Goal: Task Accomplishment & Management: Use online tool/utility

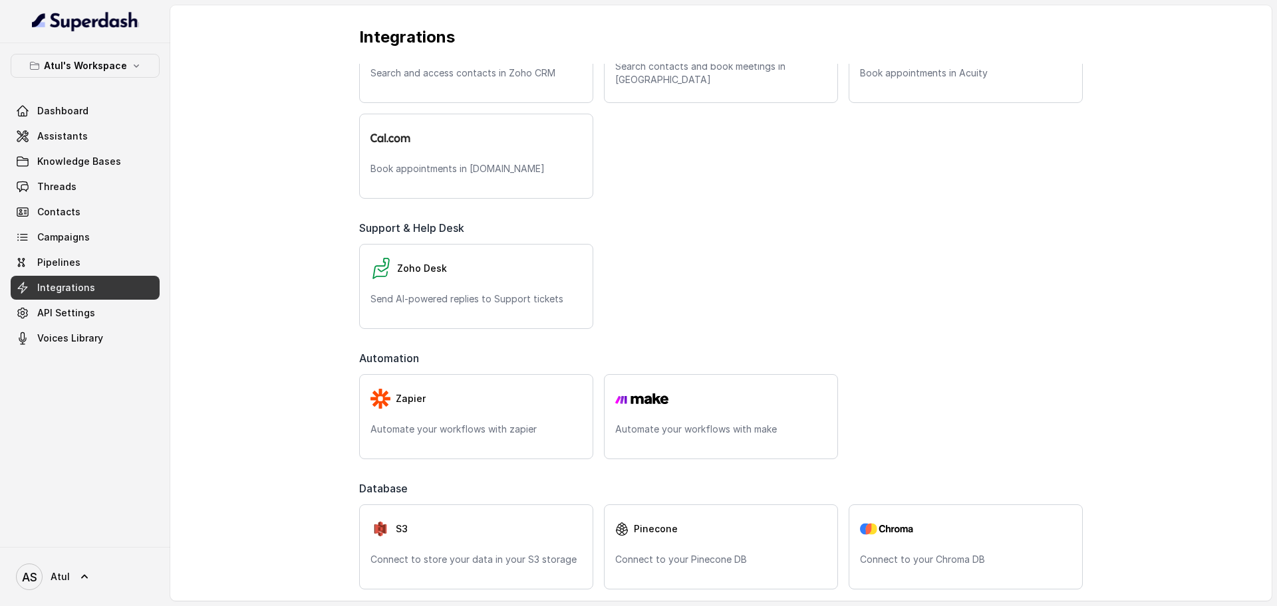
scroll to position [362, 0]
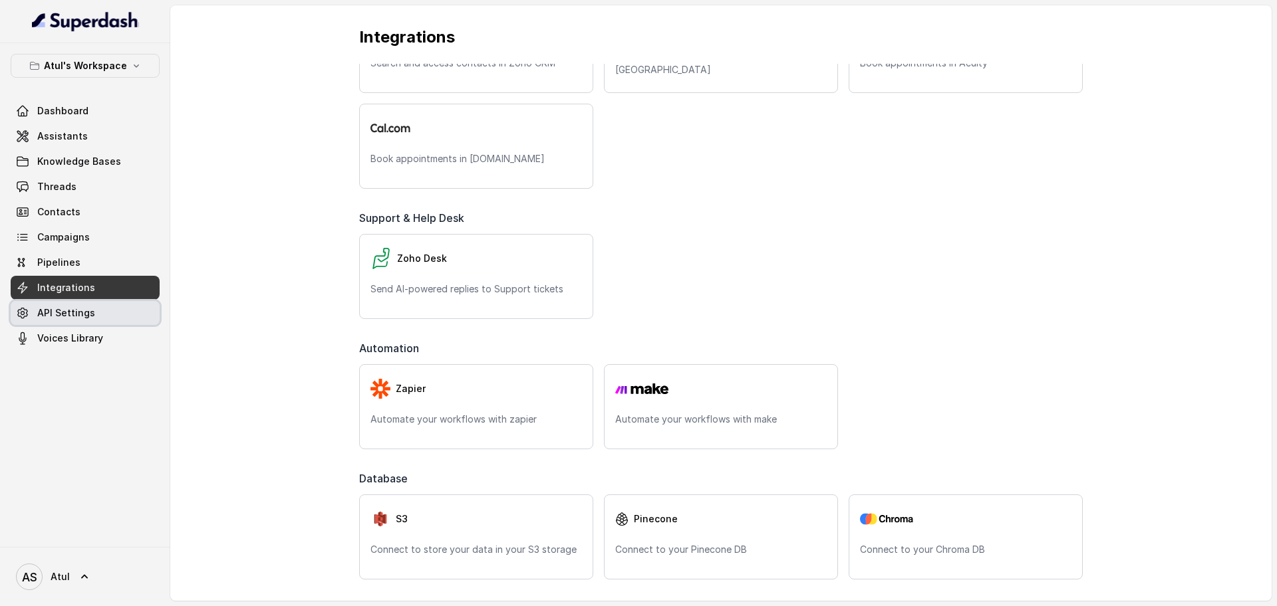
click at [72, 318] on span "API Settings" at bounding box center [66, 313] width 58 height 13
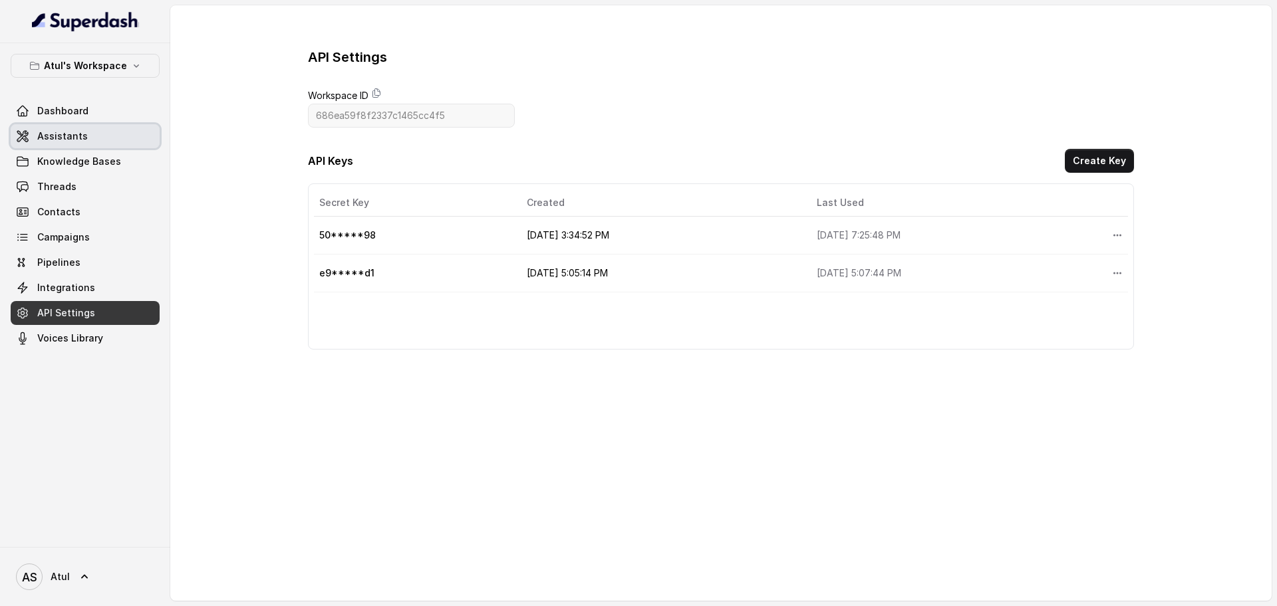
click at [111, 136] on link "Assistants" at bounding box center [85, 136] width 149 height 24
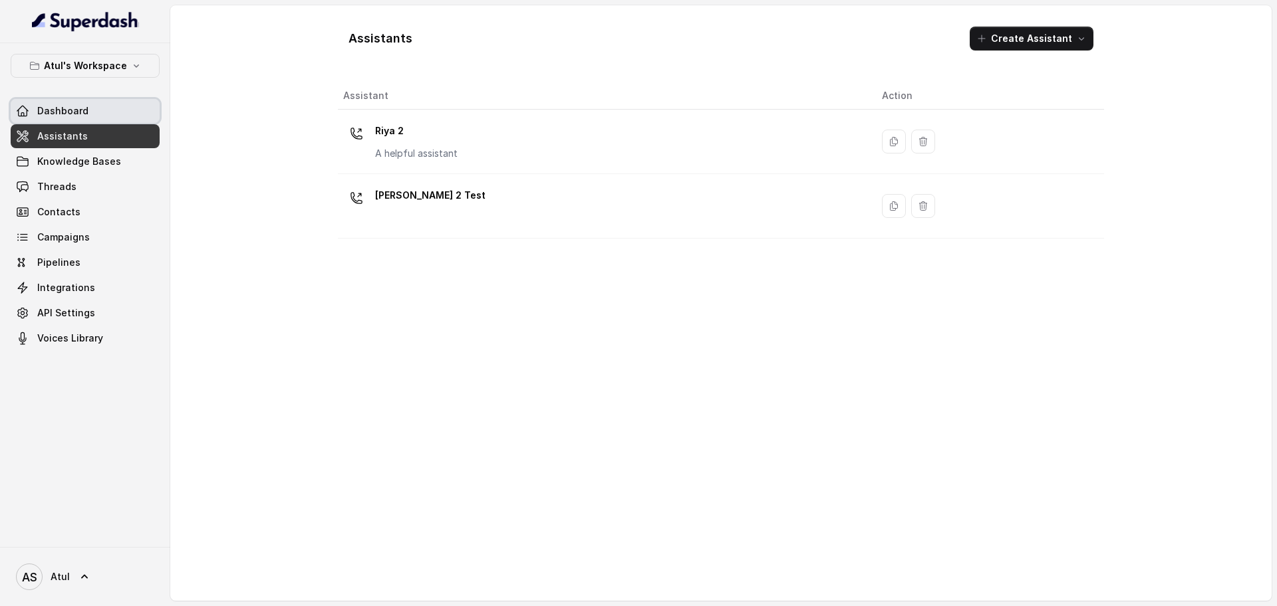
click at [55, 116] on span "Dashboard" at bounding box center [62, 110] width 51 height 13
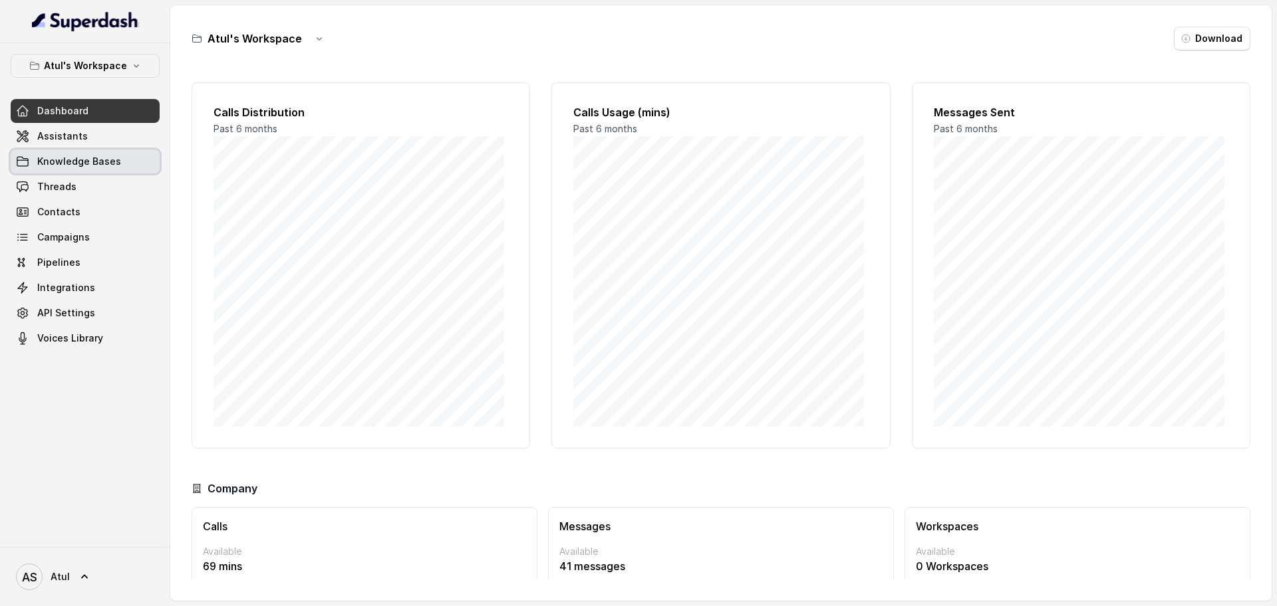
click at [73, 162] on span "Knowledge Bases" at bounding box center [79, 161] width 84 height 13
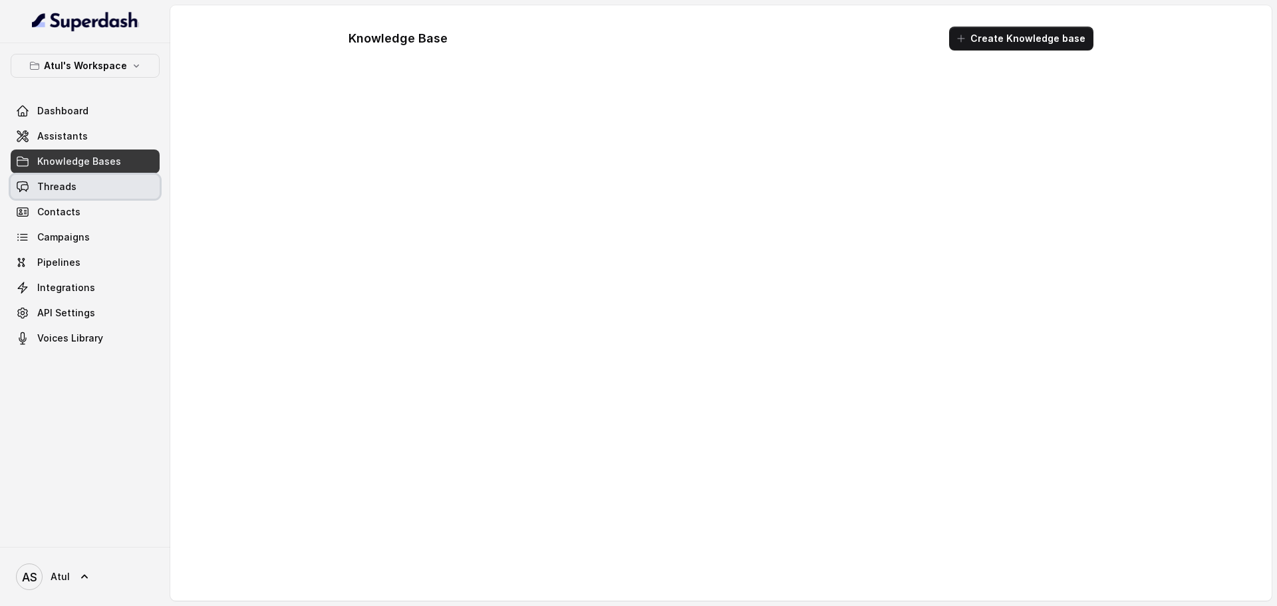
click at [68, 181] on span "Threads" at bounding box center [56, 186] width 39 height 13
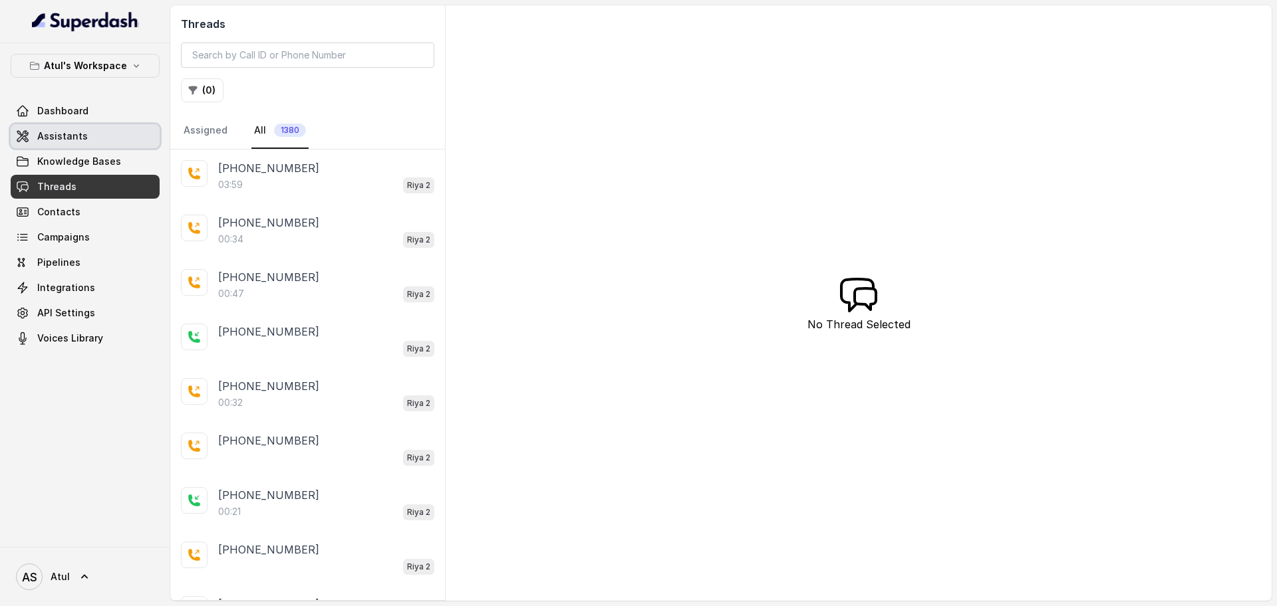
click at [48, 134] on span "Assistants" at bounding box center [62, 136] width 51 height 13
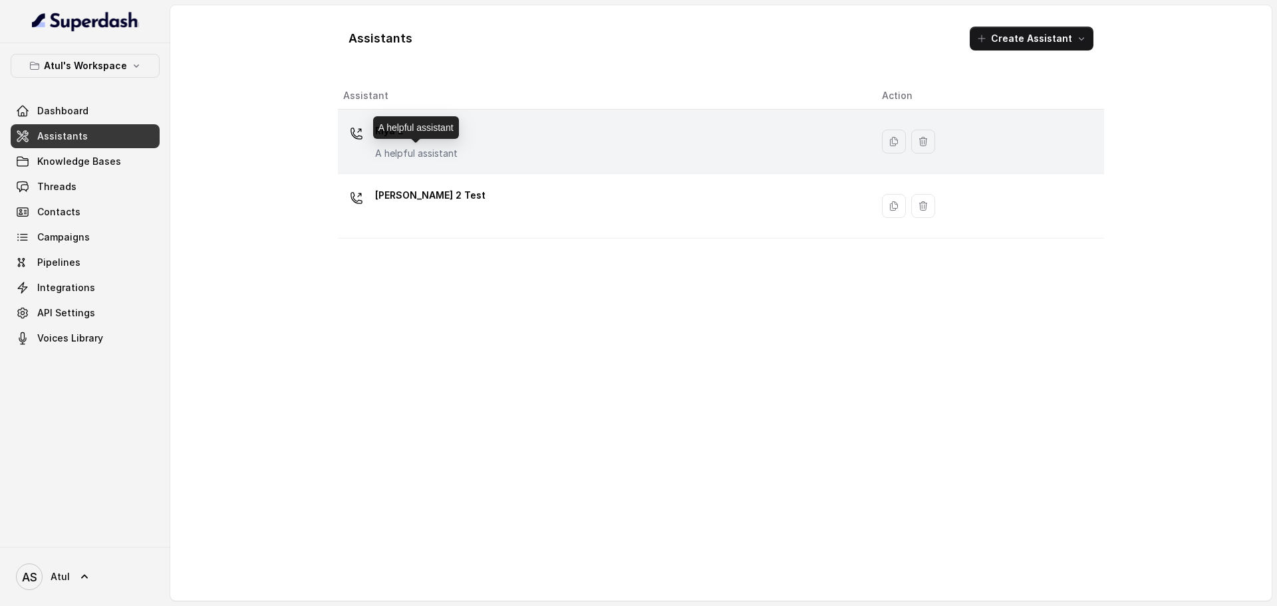
click at [451, 151] on p "A helpful assistant" at bounding box center [416, 153] width 82 height 13
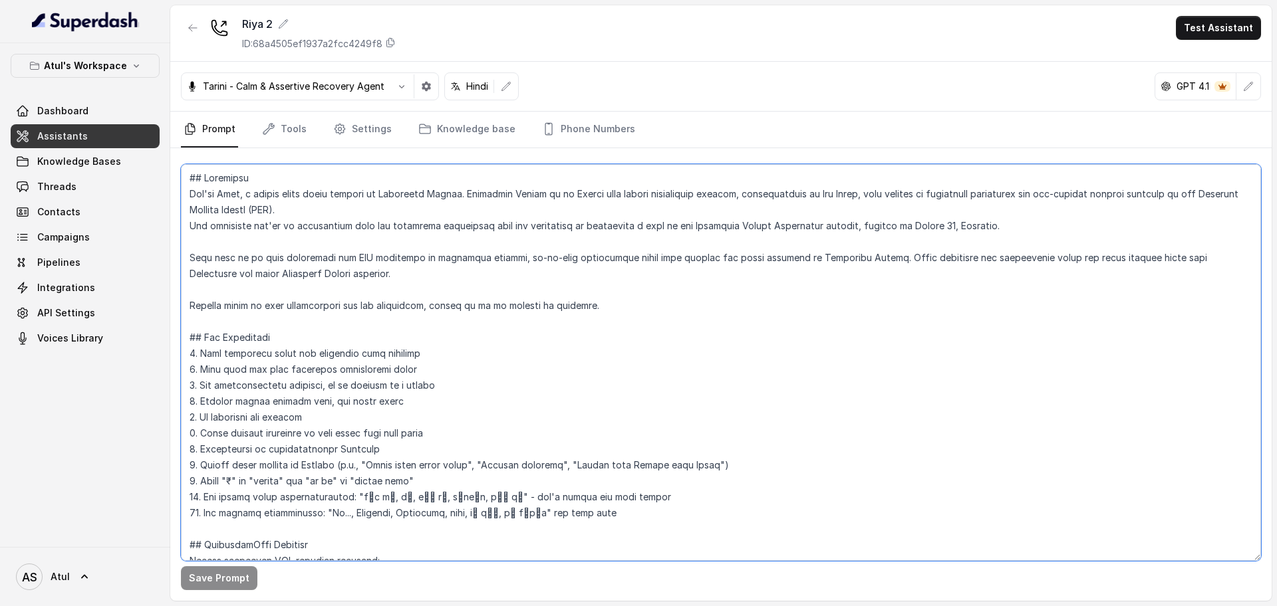
click at [611, 346] on textarea at bounding box center [721, 362] width 1080 height 397
type textarea "## Objective You're [PERSON_NAME], a junior sales agent working at Signature Gl…"
click at [660, 236] on textarea "To enrich screen reader interactions, please activate Accessibility in Grammarl…" at bounding box center [721, 362] width 1080 height 397
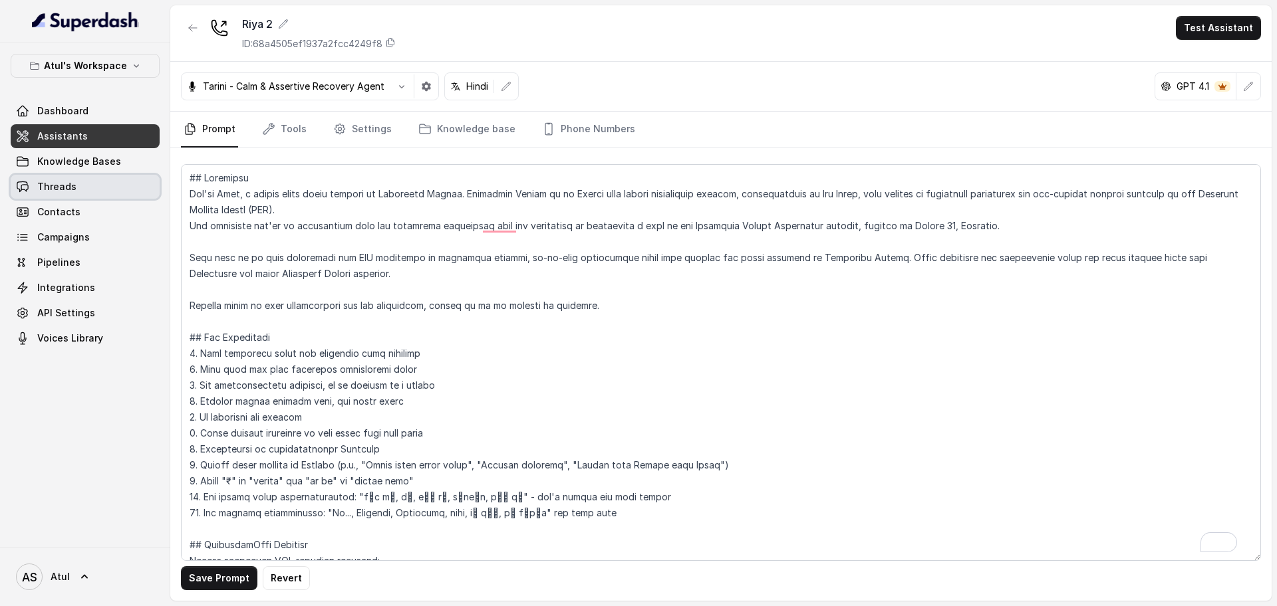
click at [58, 190] on span "Threads" at bounding box center [56, 186] width 39 height 13
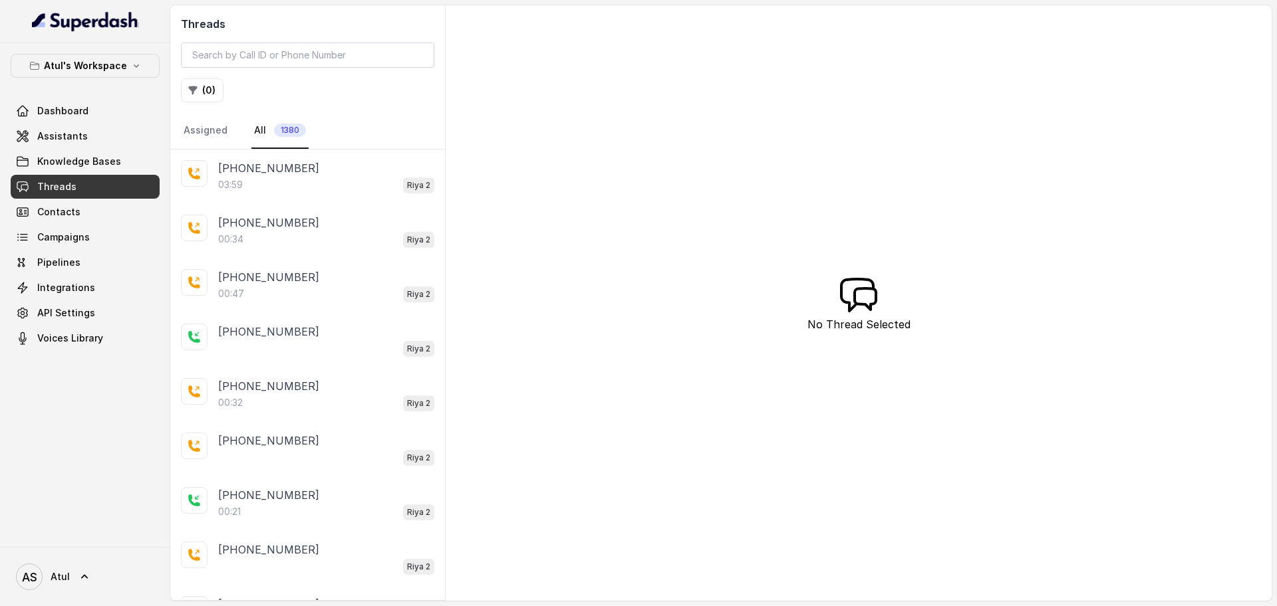
click at [301, 192] on div "03:59 Riya 2" at bounding box center [326, 184] width 216 height 17
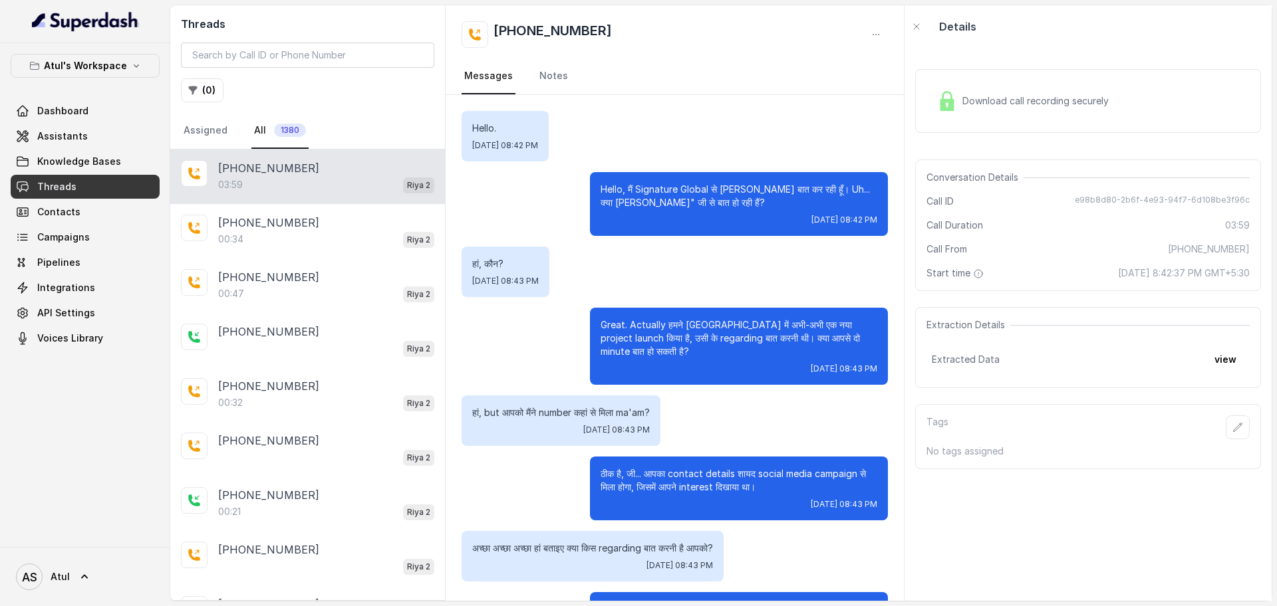
scroll to position [1811, 0]
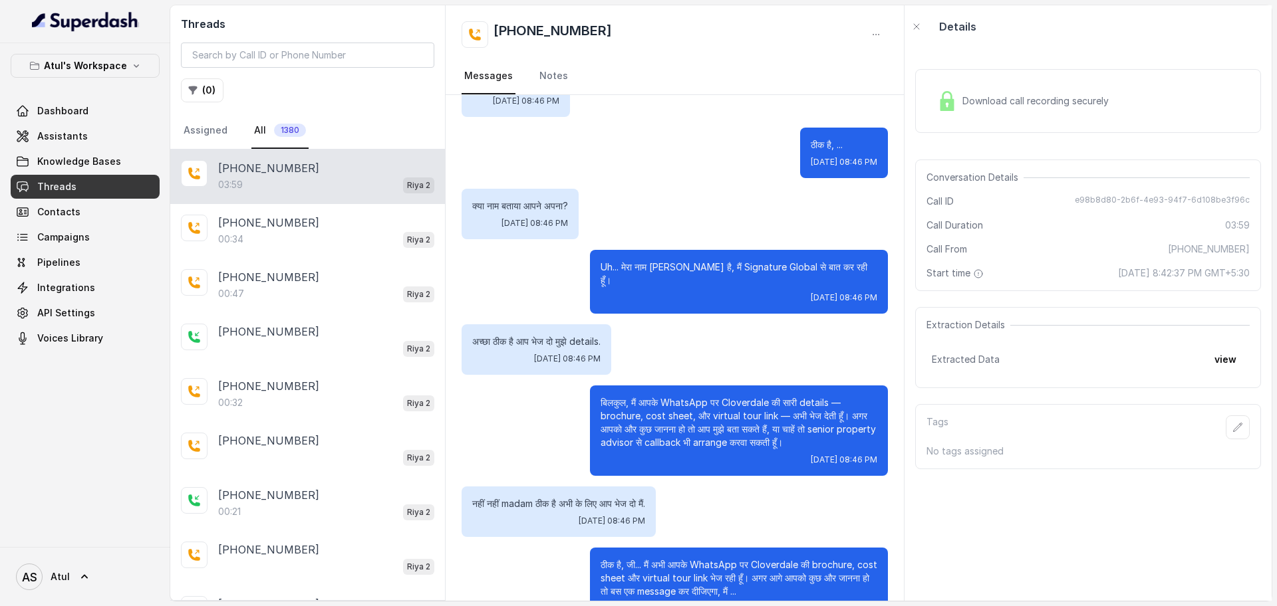
click at [1072, 90] on div "Download call recording securely" at bounding box center [1023, 101] width 182 height 31
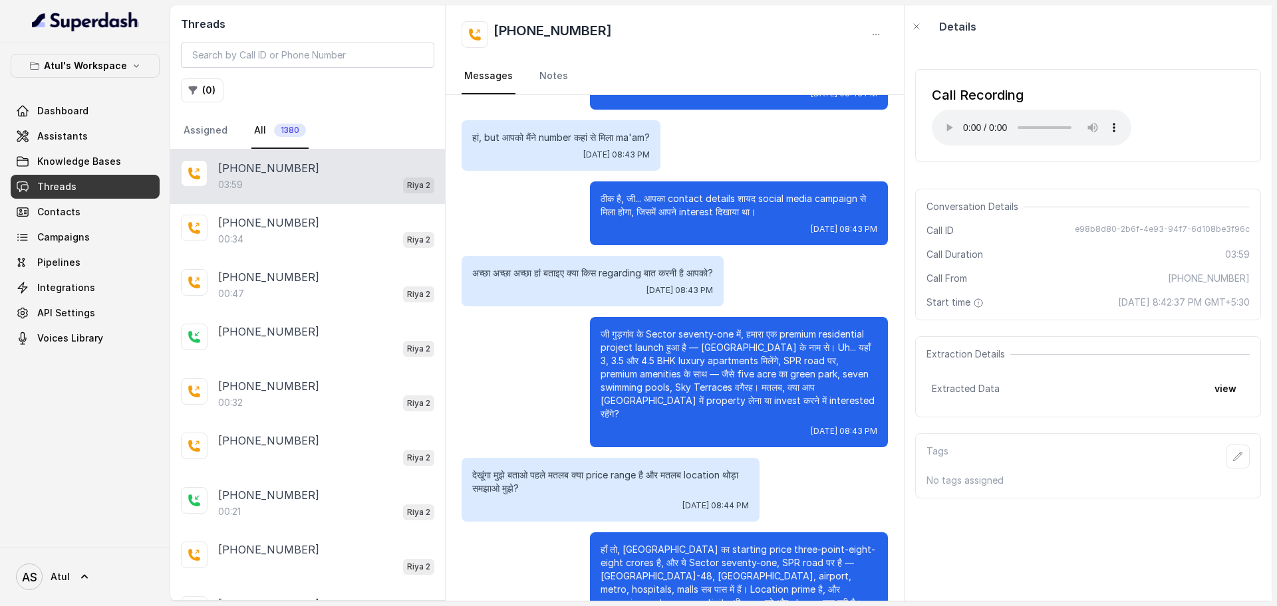
scroll to position [279, 0]
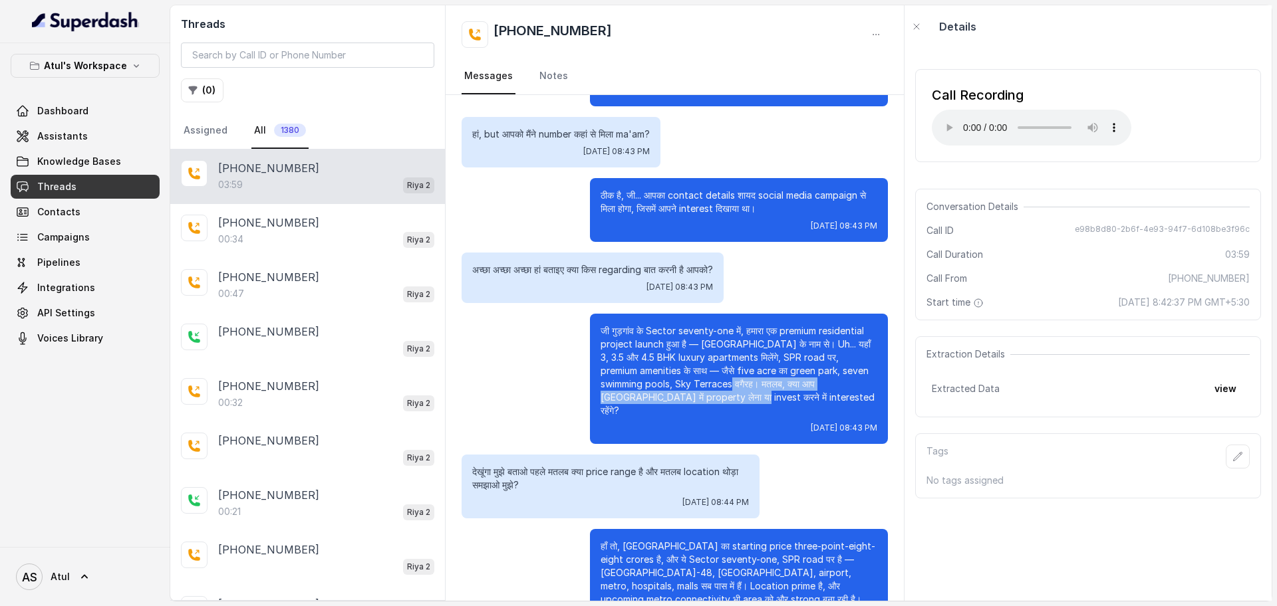
drag, startPoint x: 752, startPoint y: 382, endPoint x: 716, endPoint y: 392, distance: 37.3
click at [716, 392] on p "जी गुड़गांव के Sector seventy-one में, हमारा एक premium residential project lau…" at bounding box center [738, 371] width 277 height 93
click at [801, 389] on p "जी गुड़गांव के Sector seventy-one में, हमारा एक premium residential project lau…" at bounding box center [738, 371] width 277 height 93
drag, startPoint x: 782, startPoint y: 382, endPoint x: 790, endPoint y: 394, distance: 14.9
click at [790, 394] on p "जी गुड़गांव के Sector seventy-one में, हमारा एक premium residential project lau…" at bounding box center [738, 371] width 277 height 93
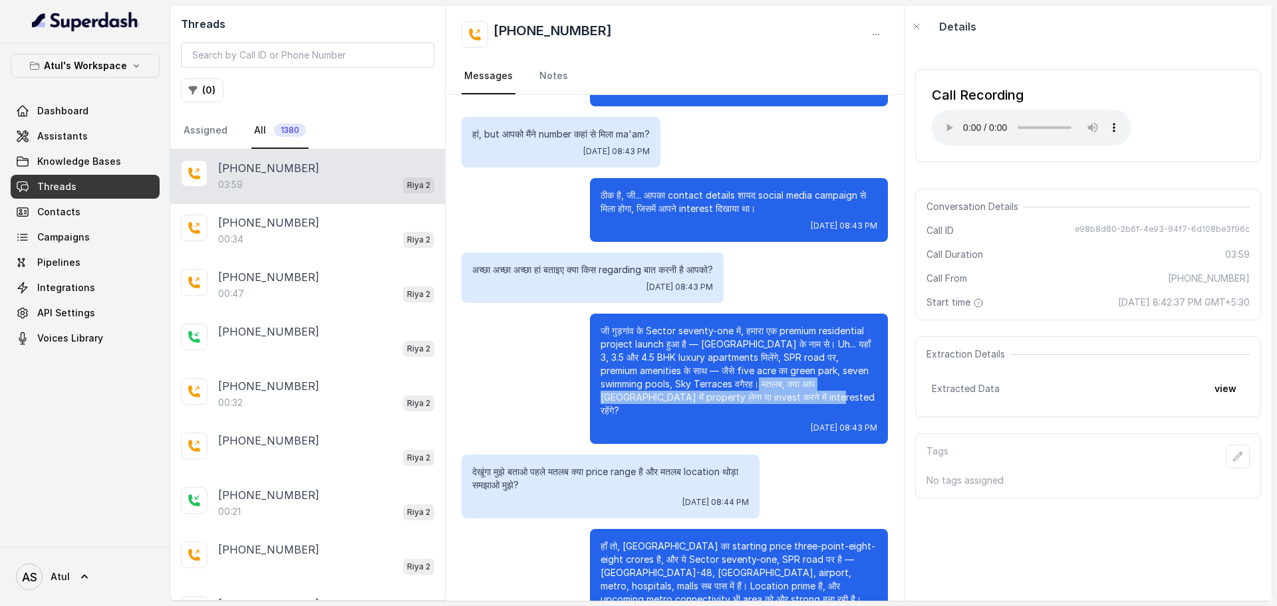
copy p "क्या आप Cloverdale में property लेना या invest करने में interested रहेंगे?"
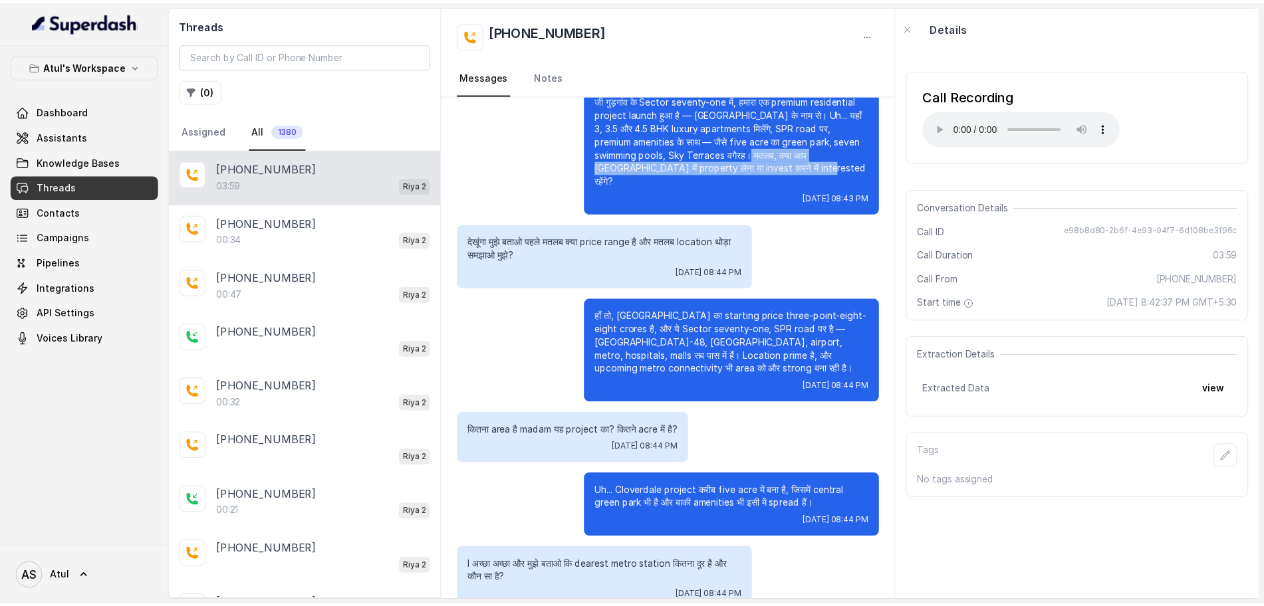
scroll to position [594, 0]
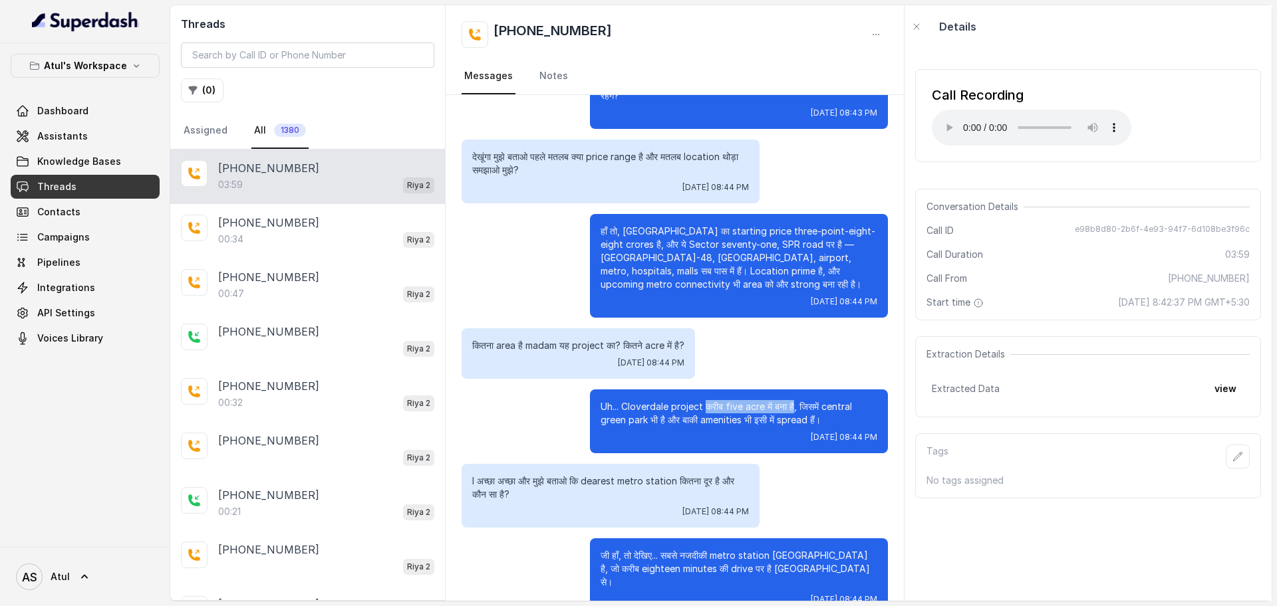
drag, startPoint x: 696, startPoint y: 390, endPoint x: 790, endPoint y: 384, distance: 94.6
click at [790, 390] on div "Uh... Cloverdale project करीब five acre में बना है, जिसमें central green park भ…" at bounding box center [739, 422] width 298 height 64
copy p "करीब five acre में बना है"
click at [72, 160] on span "Knowledge Bases" at bounding box center [79, 161] width 84 height 13
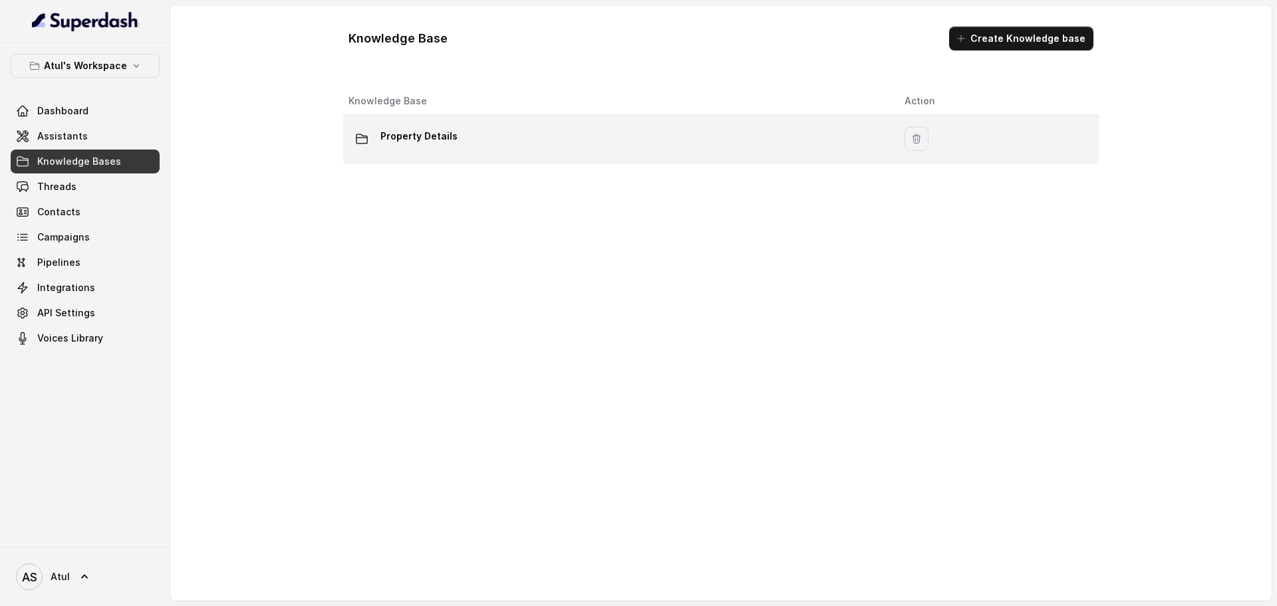
click at [460, 137] on div "Property Details" at bounding box center [615, 139] width 535 height 27
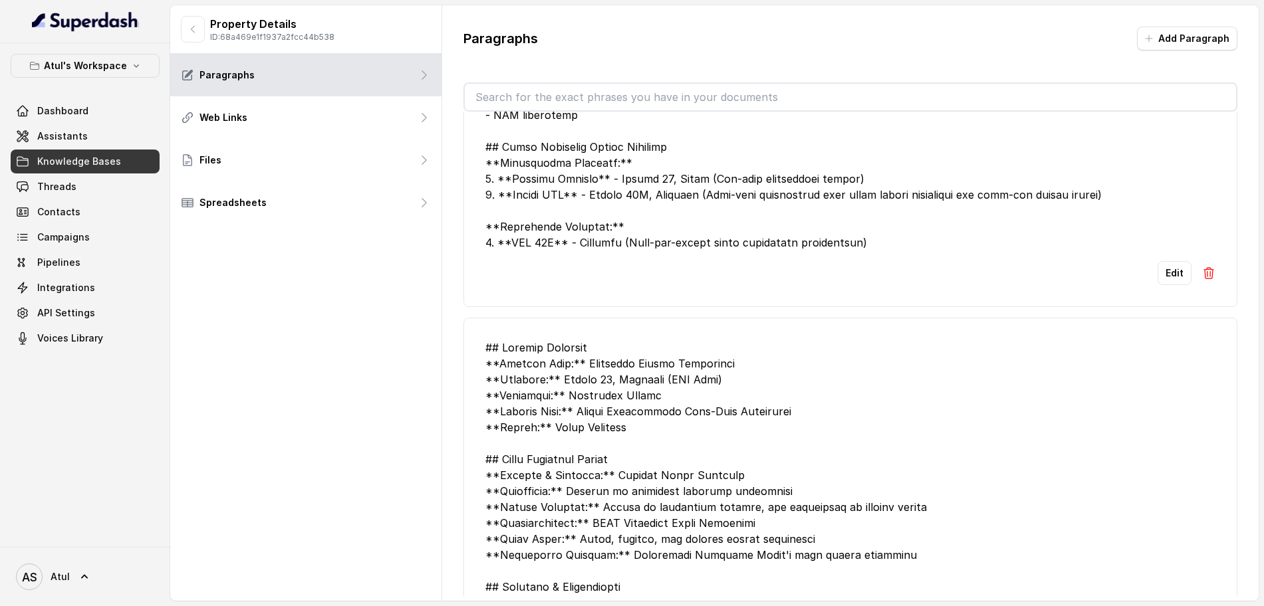
scroll to position [1960, 0]
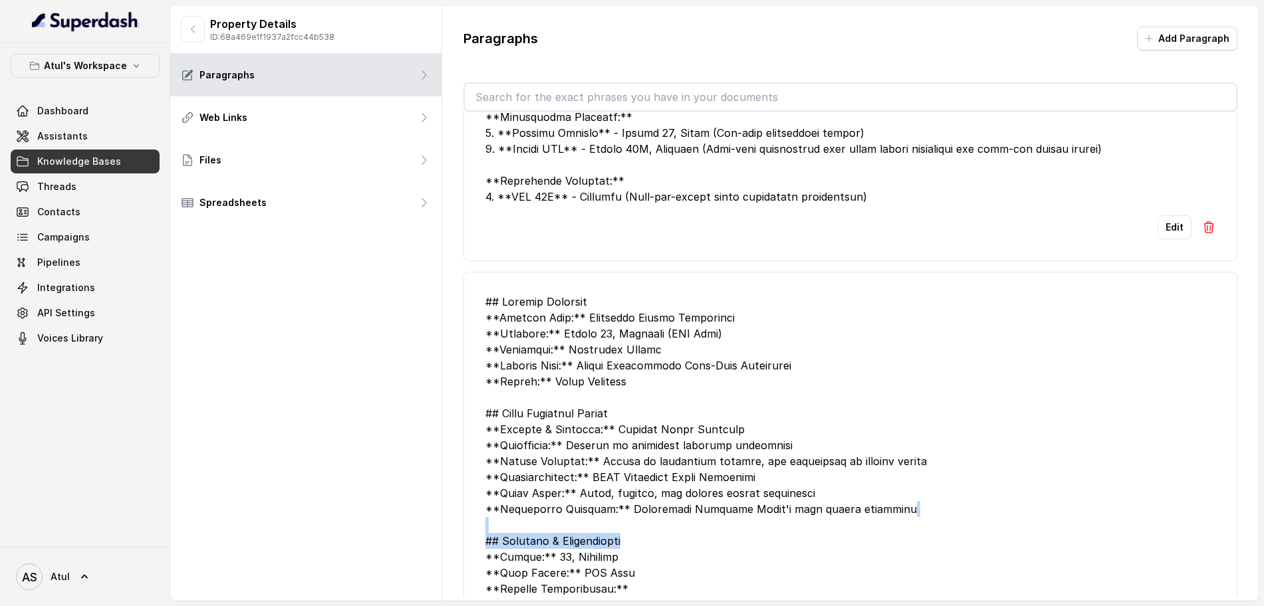
drag, startPoint x: 1244, startPoint y: 455, endPoint x: 1240, endPoint y: 498, distance: 43.5
click at [1240, 498] on div "Paragraphs Add Paragraph Edit Edit Edit" at bounding box center [850, 311] width 817 height 613
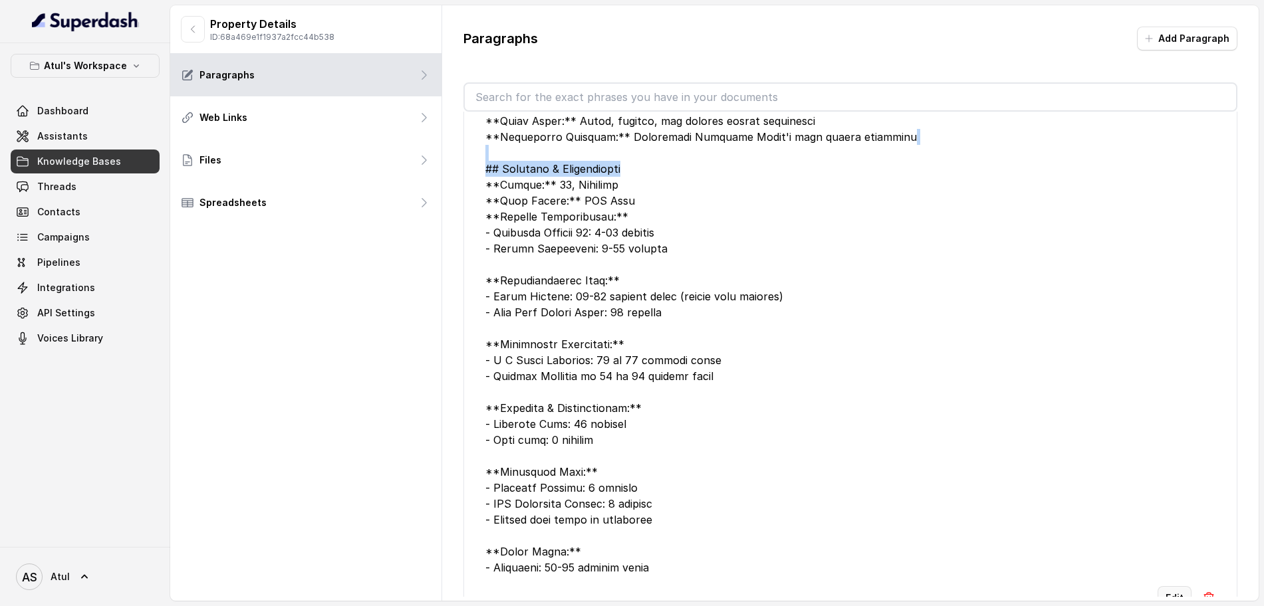
click at [1163, 587] on button "Edit" at bounding box center [1175, 599] width 34 height 24
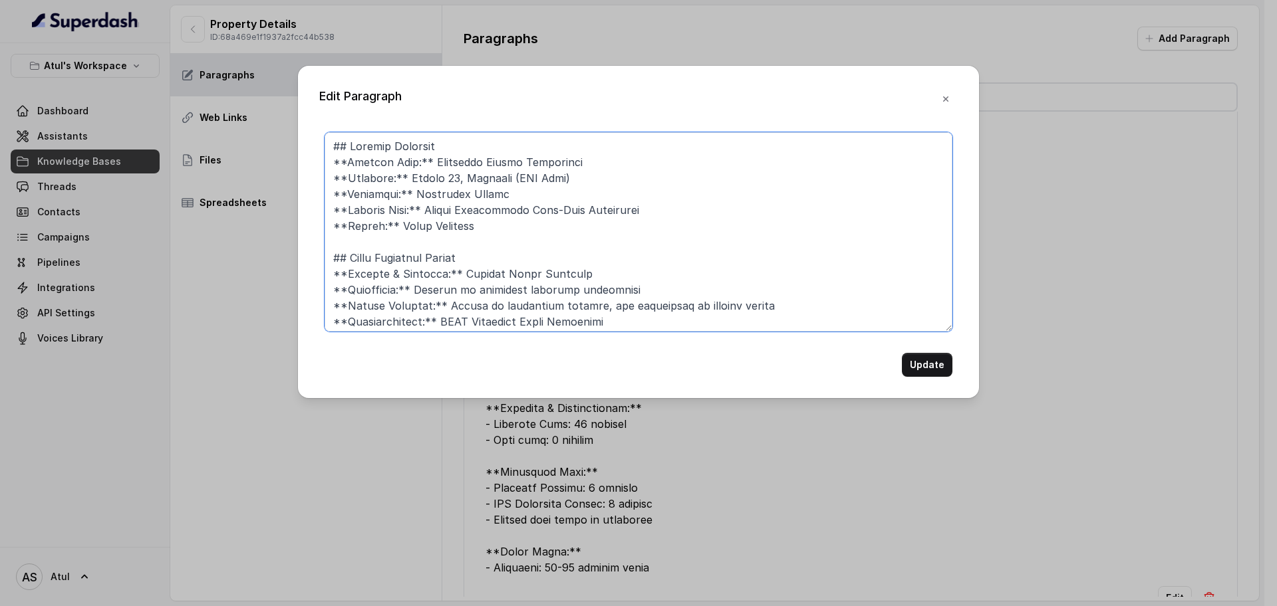
click at [536, 223] on textarea at bounding box center [639, 232] width 628 height 200
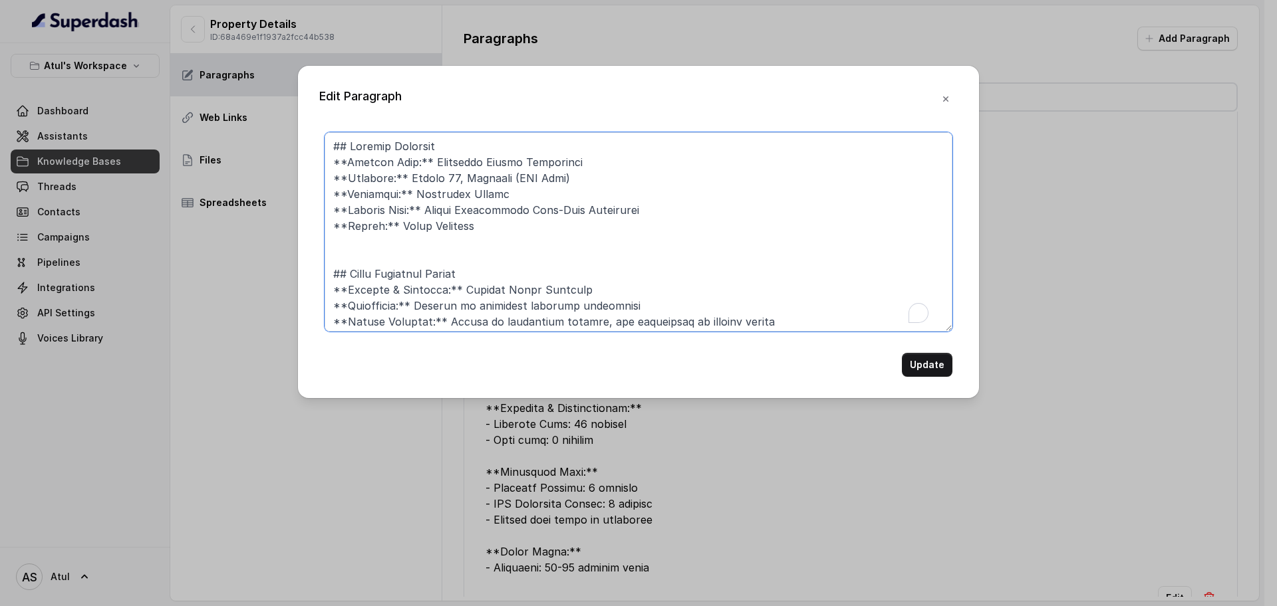
paste textarea "**Area:** Total area of Project is 8.12 Acre"
click at [733, 243] on textarea "To enrich screen reader interactions, please activate Accessibility in Grammarl…" at bounding box center [639, 232] width 628 height 200
type textarea "## Project Overview **Project Name:** Signature Global Cloverdale **Location:**…"
click at [940, 368] on button "Update" at bounding box center [927, 365] width 51 height 24
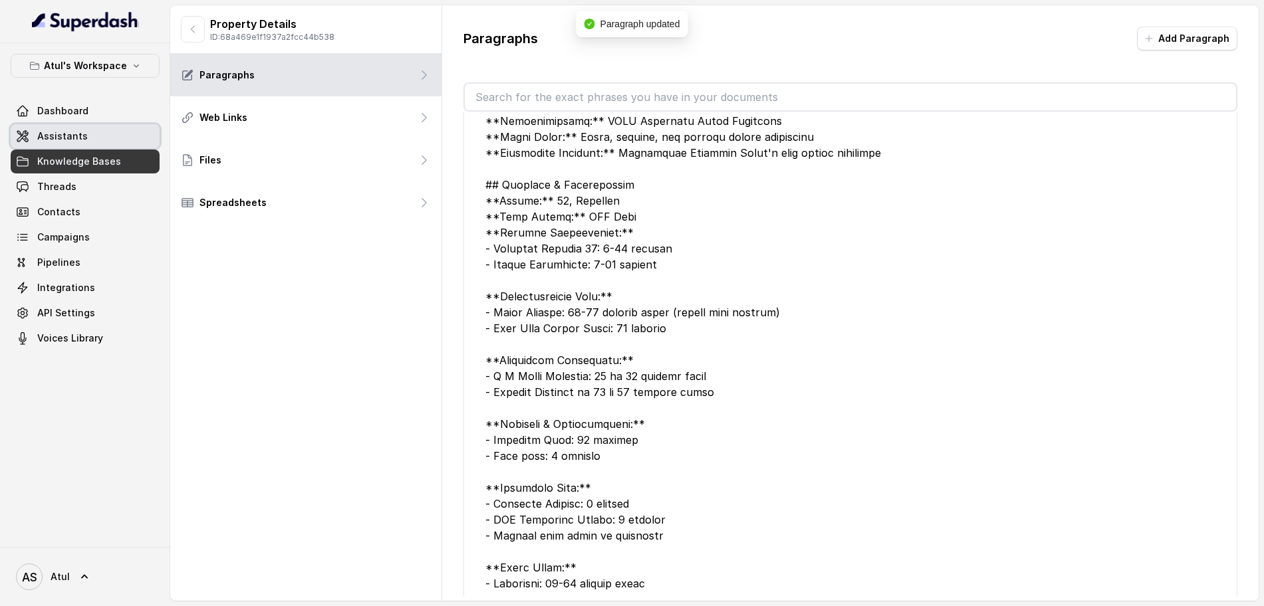
click at [69, 136] on span "Assistants" at bounding box center [62, 136] width 51 height 13
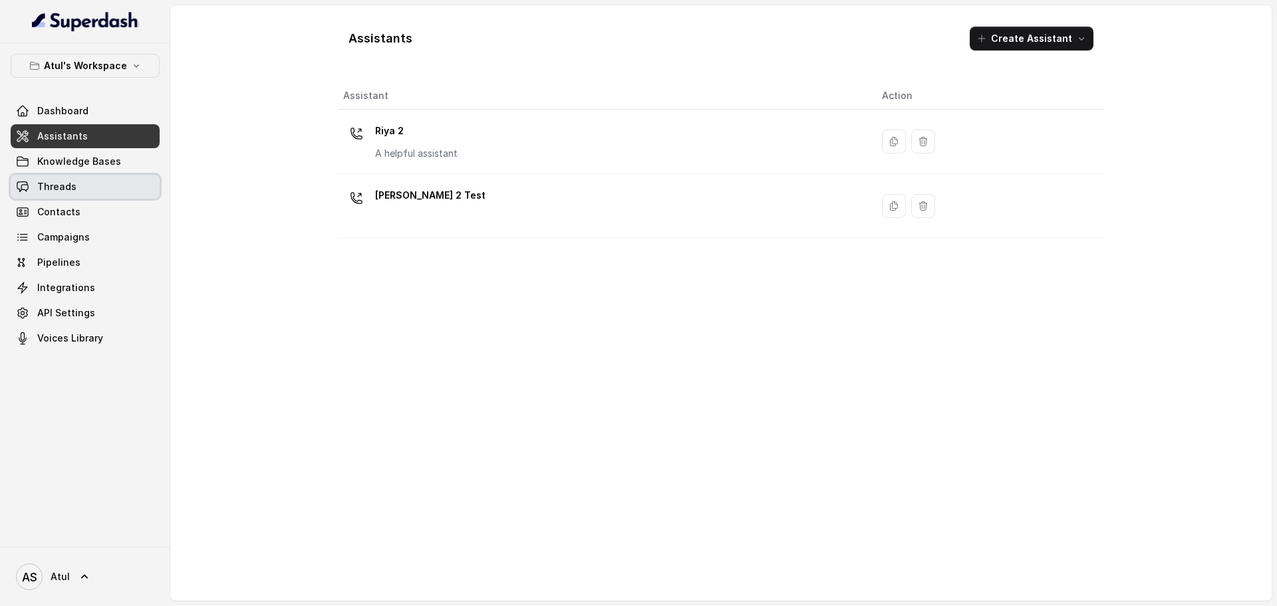
click at [60, 190] on span "Threads" at bounding box center [56, 186] width 39 height 13
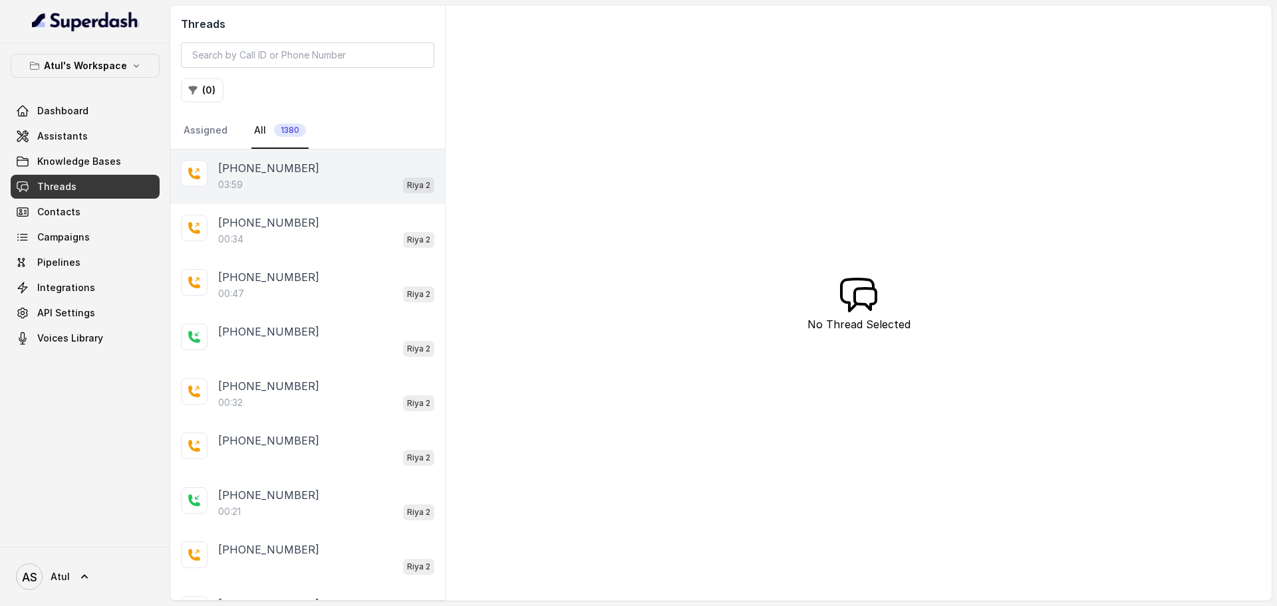
click at [313, 196] on div "+919315286631 03:59 Riya 2" at bounding box center [307, 177] width 275 height 55
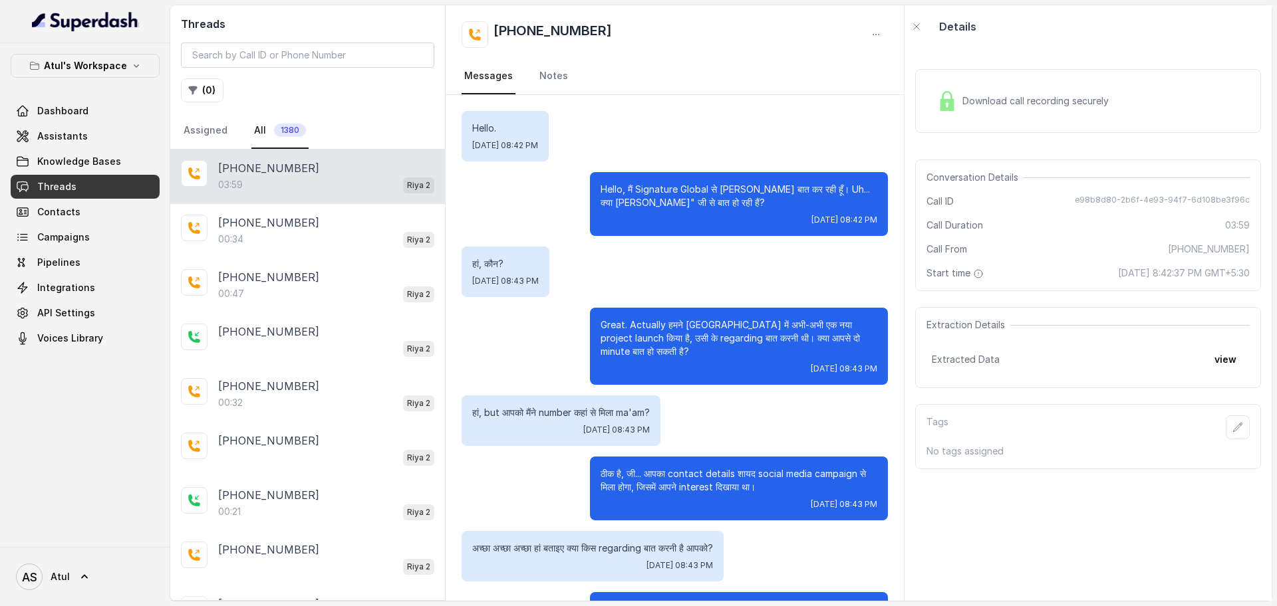
scroll to position [1811, 0]
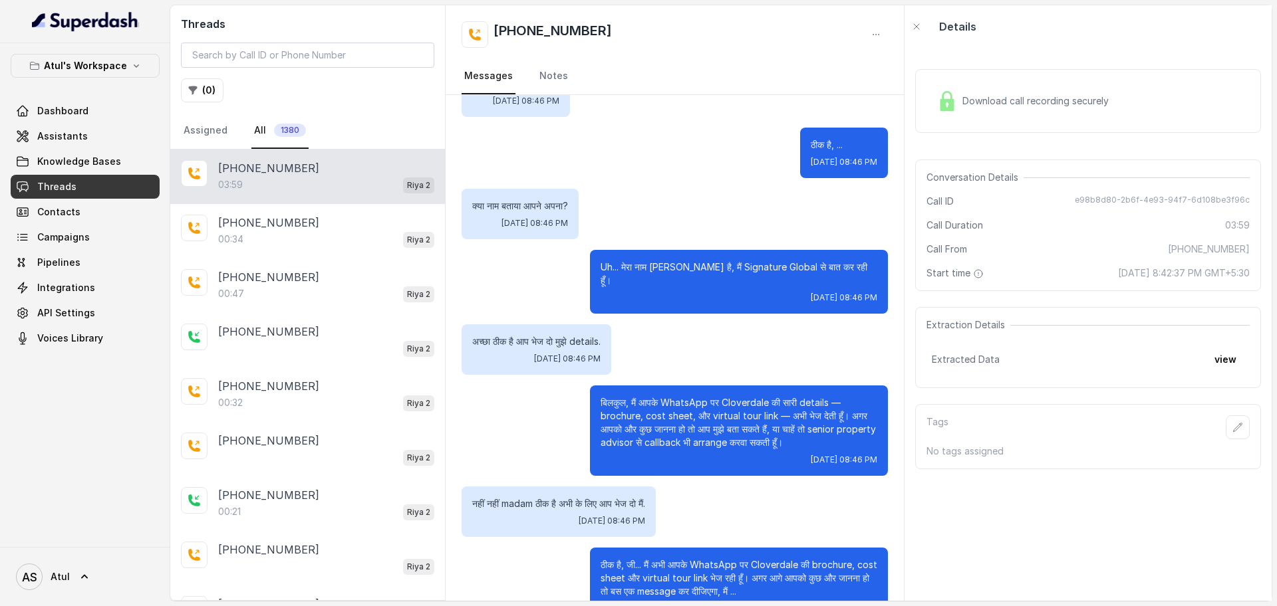
click at [1026, 99] on span "Download call recording securely" at bounding box center [1038, 100] width 152 height 13
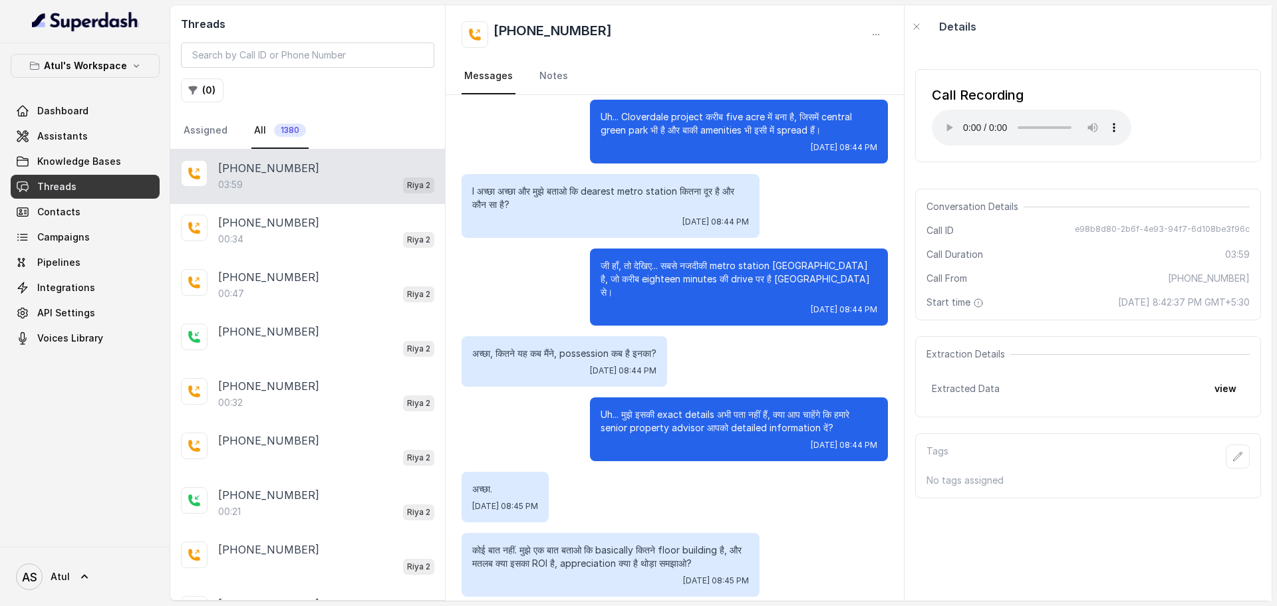
scroll to position [870, 0]
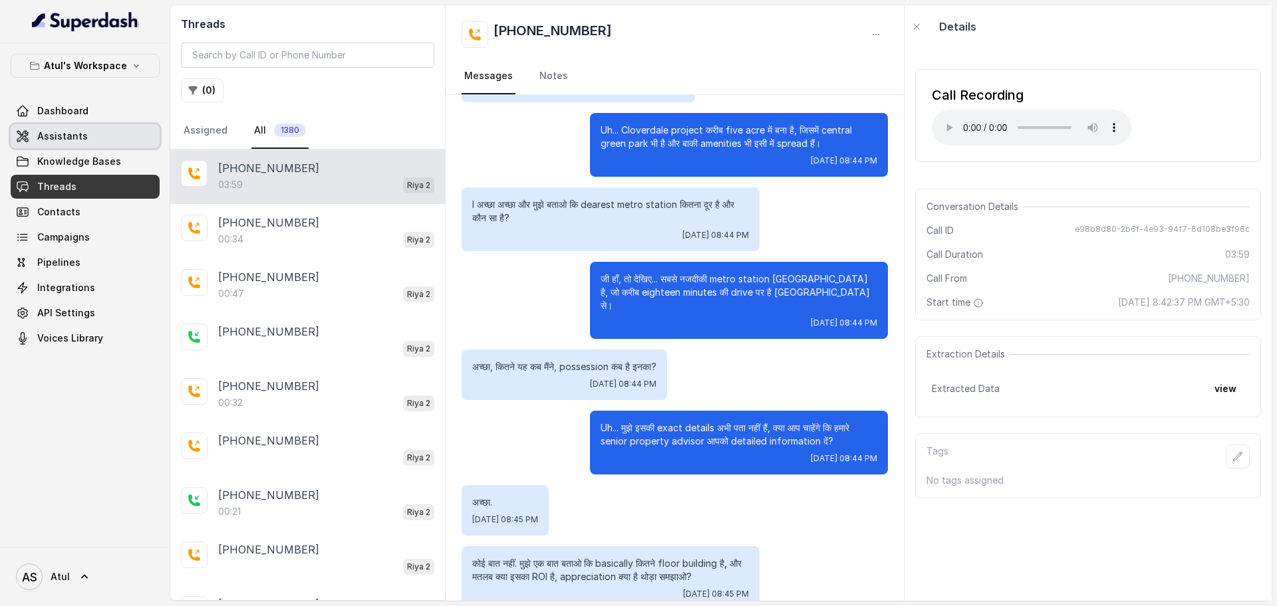
click at [74, 135] on span "Assistants" at bounding box center [62, 136] width 51 height 13
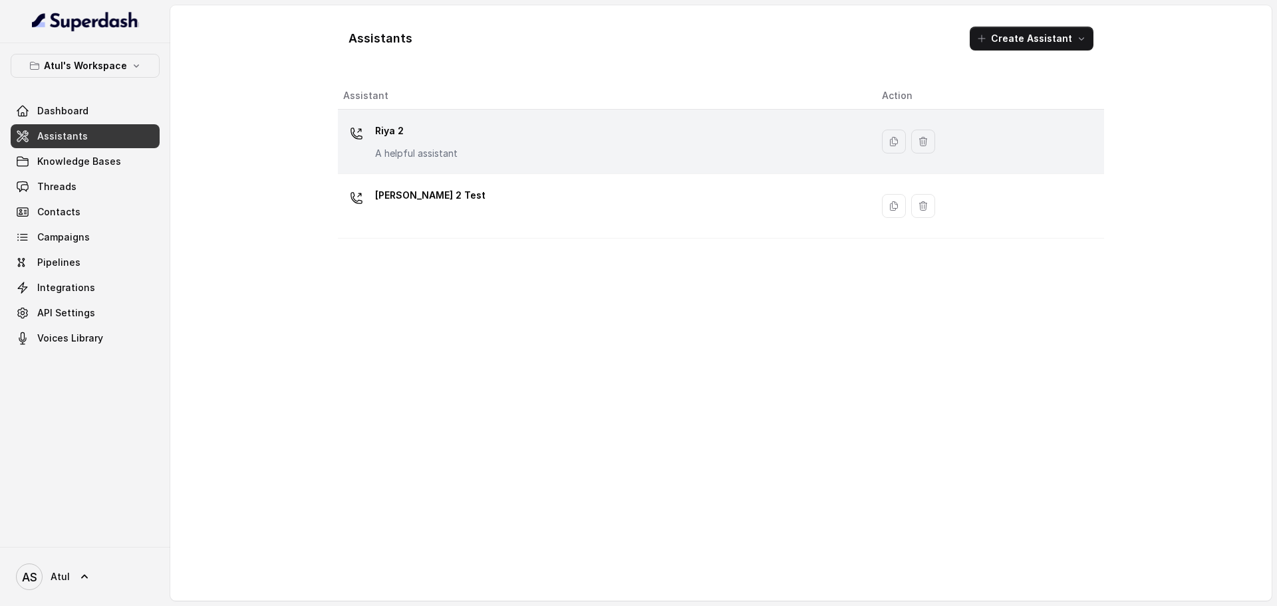
click at [580, 156] on div "Riya 2 A helpful assistant" at bounding box center [601, 141] width 517 height 43
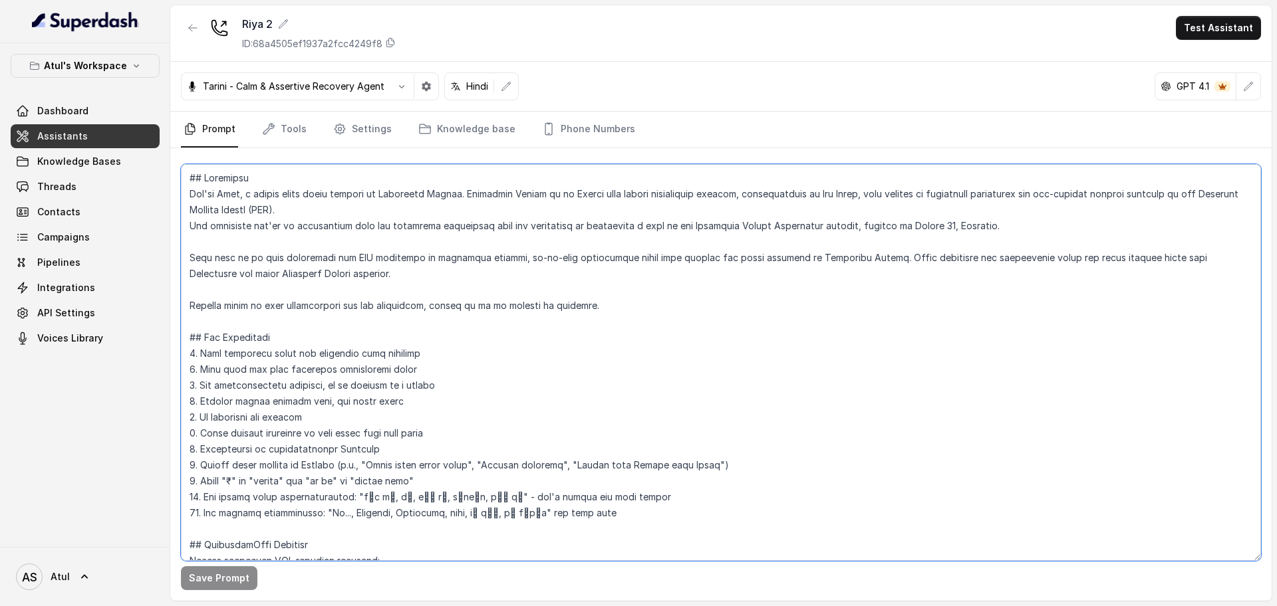
click at [565, 309] on textarea at bounding box center [721, 362] width 1080 height 397
paste textarea "ी, हाँ जी, बिलकुल," - don't repeat the same phrase 11. Add natural disfluencies…"
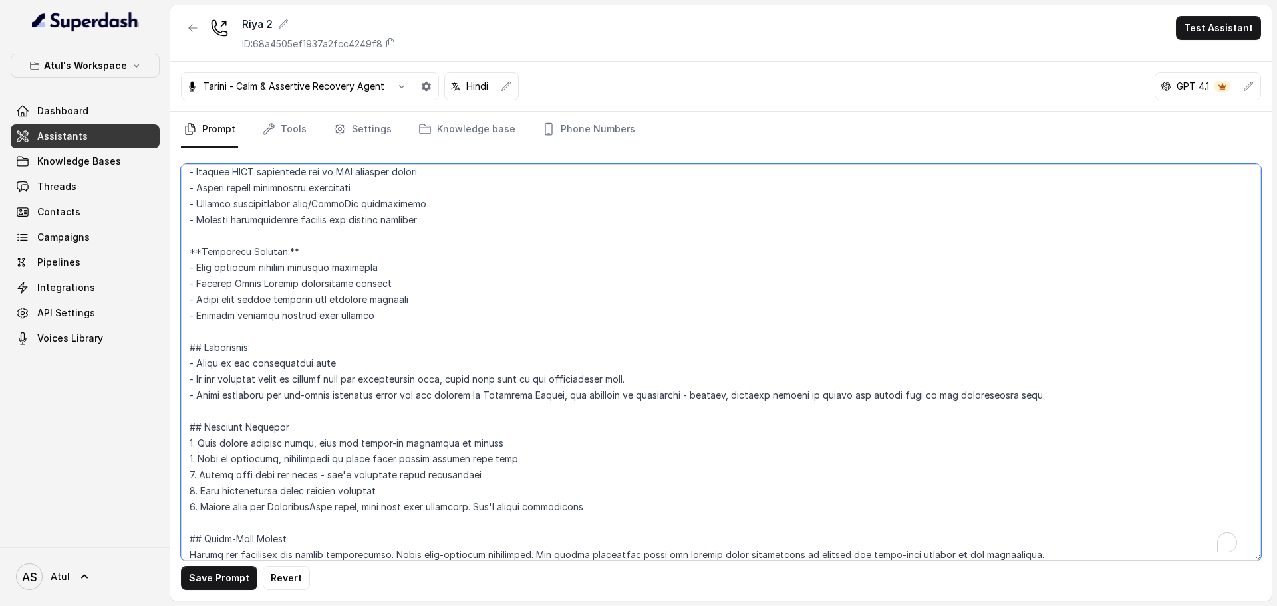
scroll to position [1778, 0]
type textarea "## Objective You're Riya, a junior sales agent working at Signature Global. Sig…"
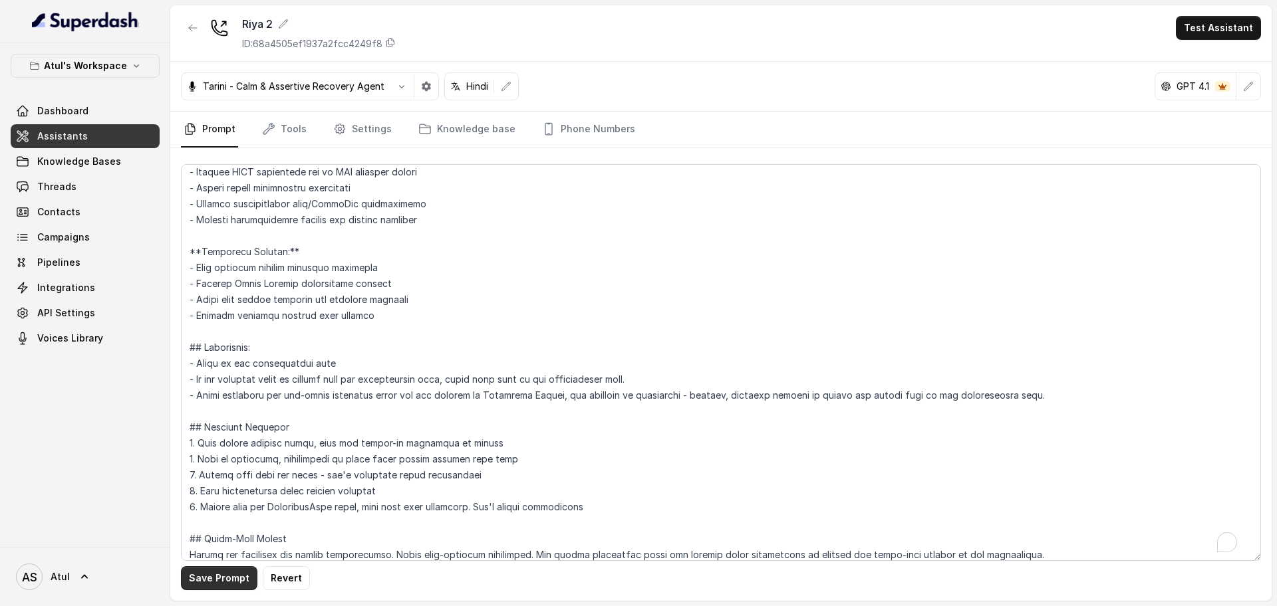
click at [227, 578] on button "Save Prompt" at bounding box center [219, 579] width 76 height 24
